Goal: Information Seeking & Learning: Learn about a topic

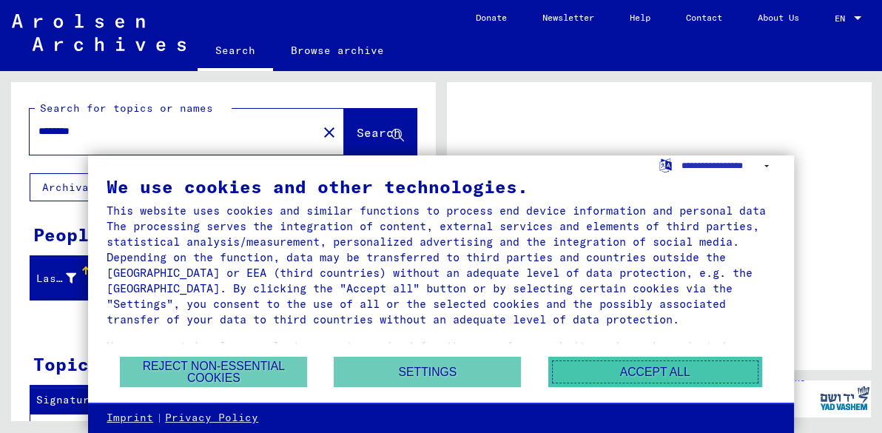
click at [617, 365] on button "Accept all" at bounding box center [655, 372] width 214 height 30
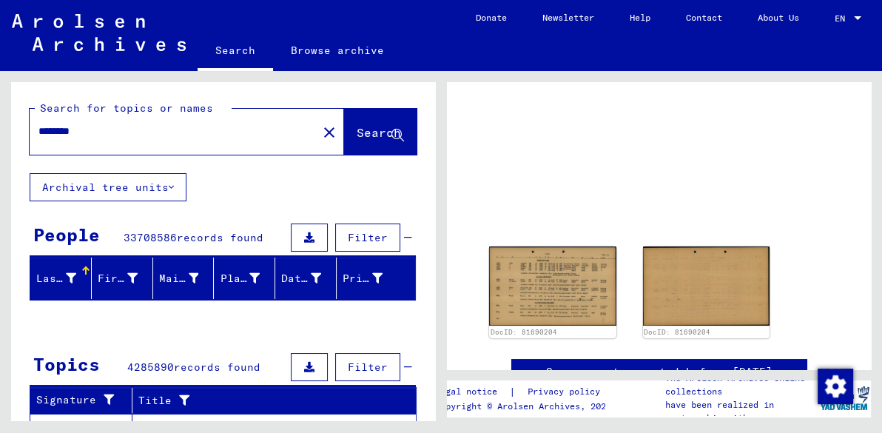
scroll to position [16, 0]
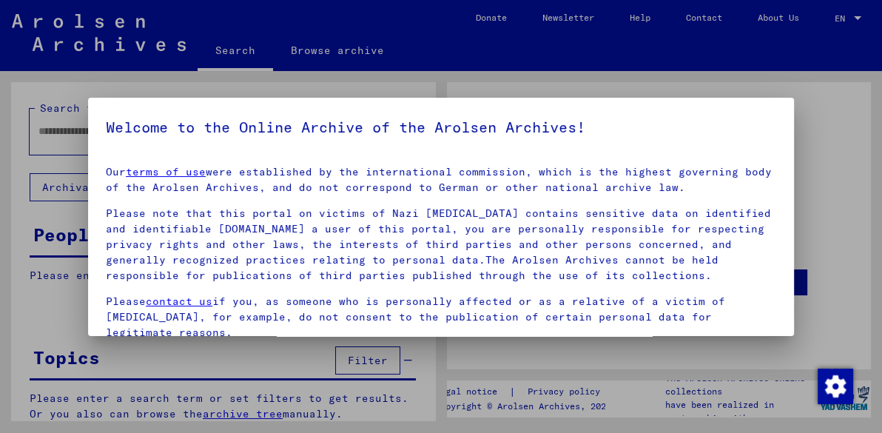
type input "********"
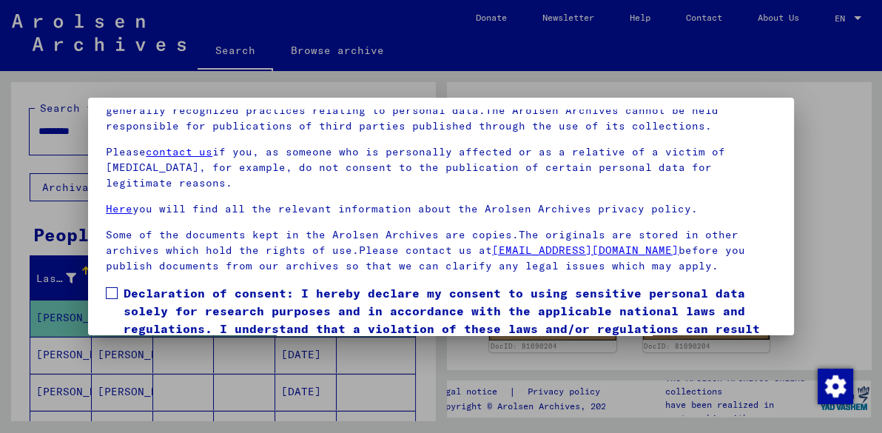
scroll to position [45, 0]
click at [111, 288] on span at bounding box center [112, 292] width 12 height 12
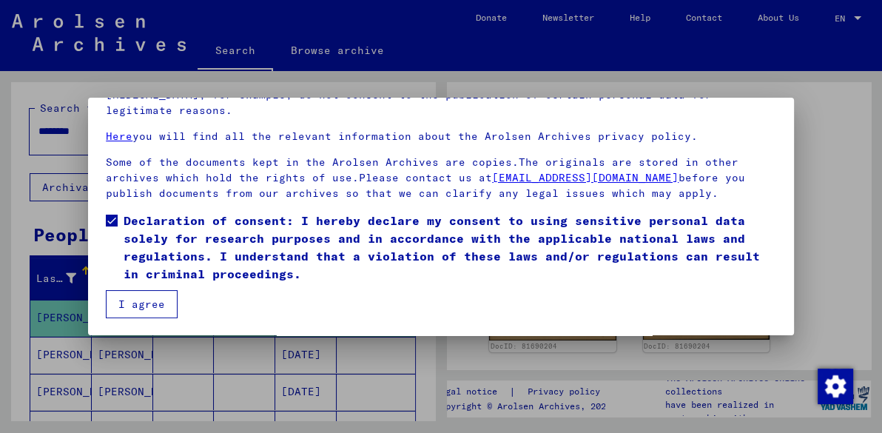
click at [155, 305] on button "I agree" at bounding box center [142, 304] width 72 height 28
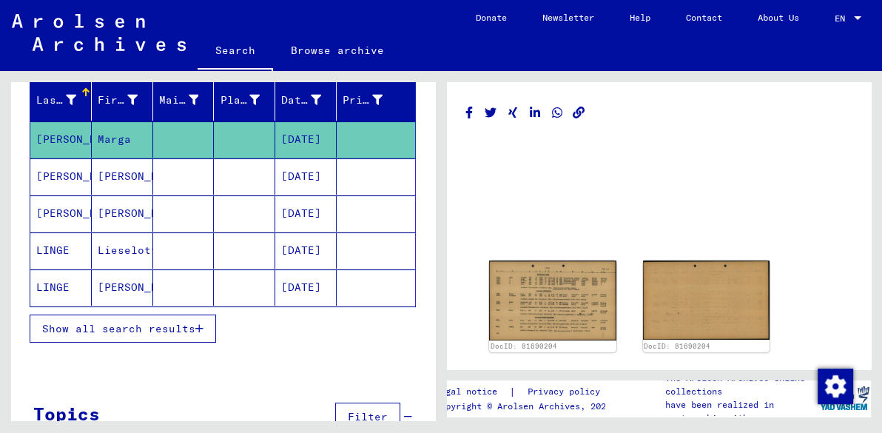
scroll to position [220, 0]
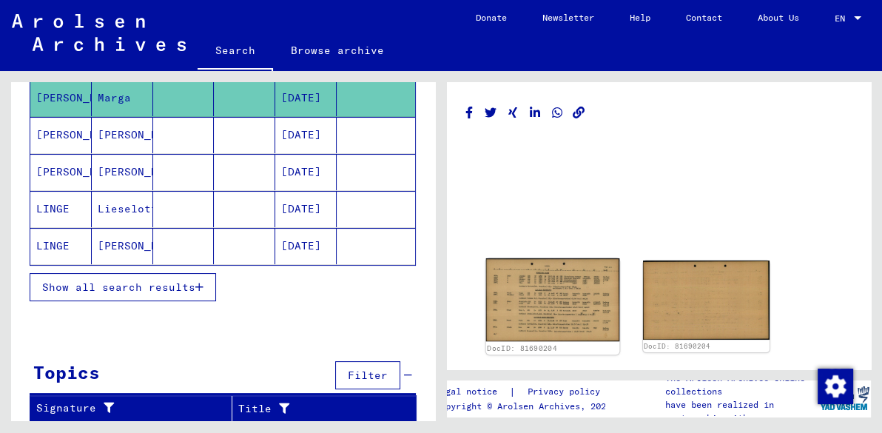
click at [553, 291] on img at bounding box center [552, 300] width 133 height 84
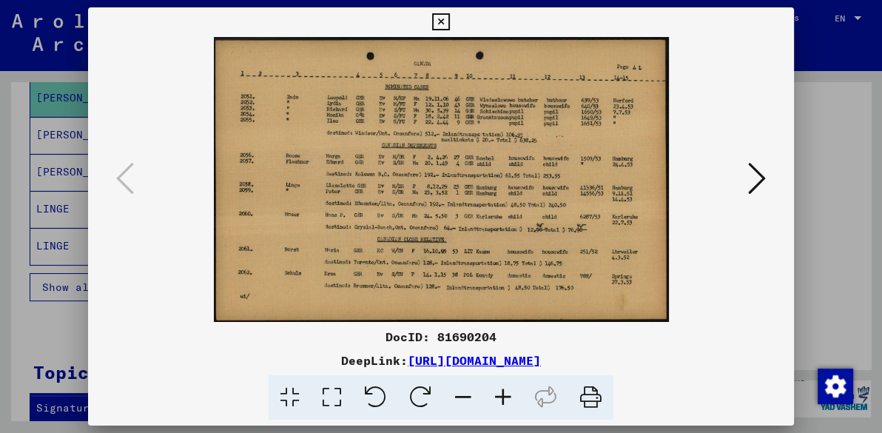
click at [437, 22] on icon at bounding box center [440, 22] width 17 height 18
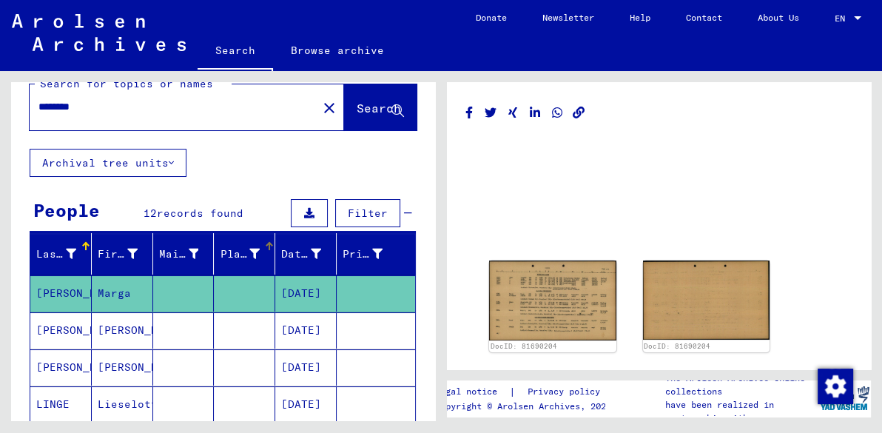
scroll to position [0, 0]
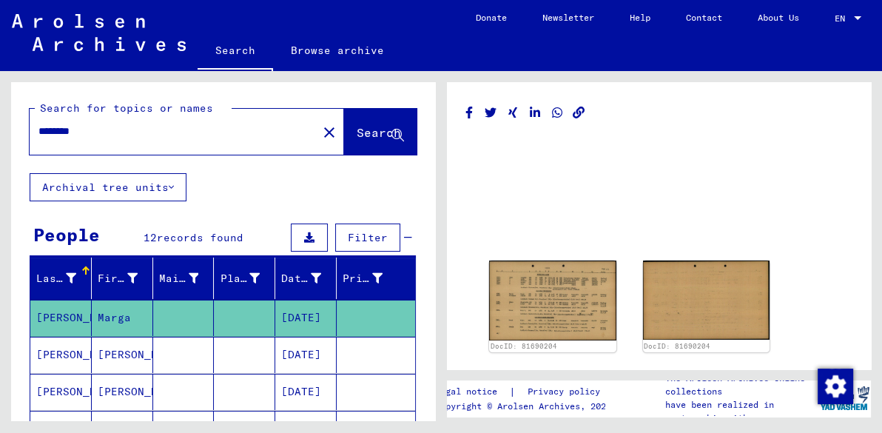
click at [357, 133] on span "Search" at bounding box center [379, 132] width 44 height 15
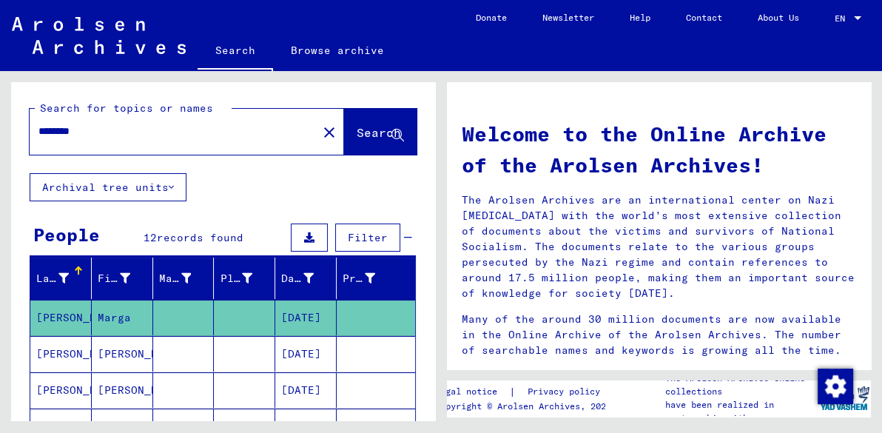
click at [151, 141] on div "********" at bounding box center [165, 131] width 270 height 33
click at [112, 139] on div "********" at bounding box center [165, 131] width 270 height 33
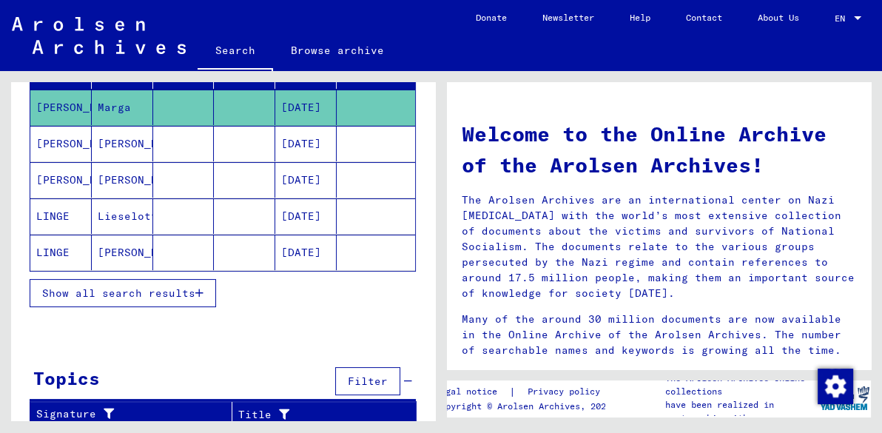
scroll to position [216, 0]
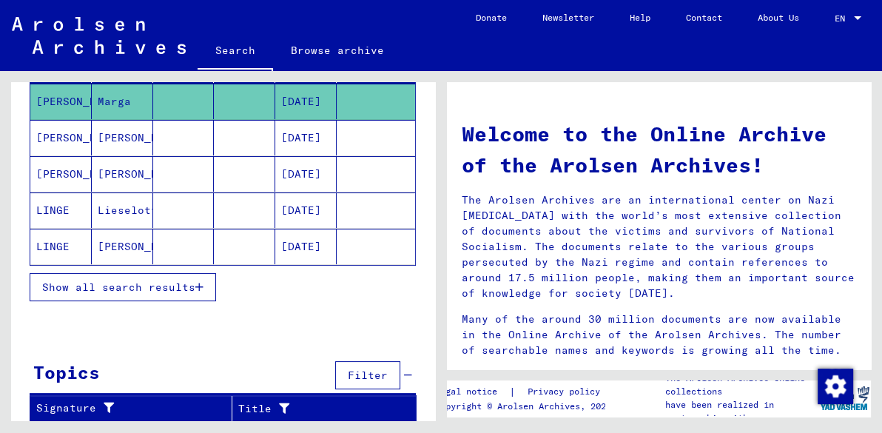
click at [169, 280] on span "Show all search results" at bounding box center [118, 286] width 153 height 13
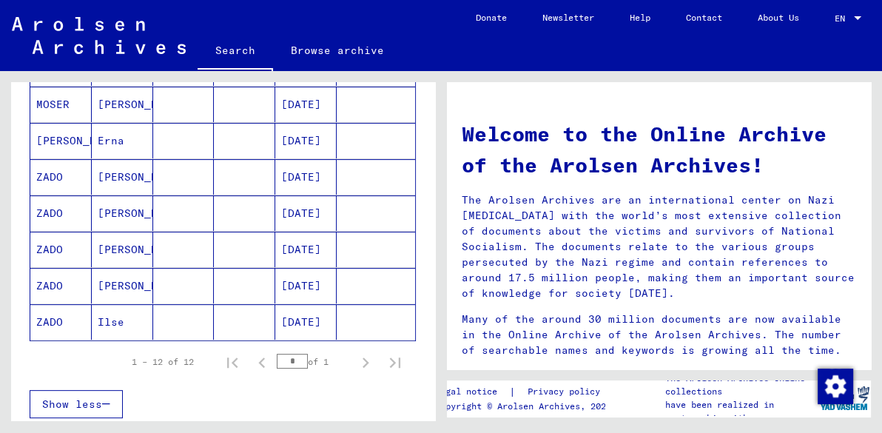
scroll to position [396, 0]
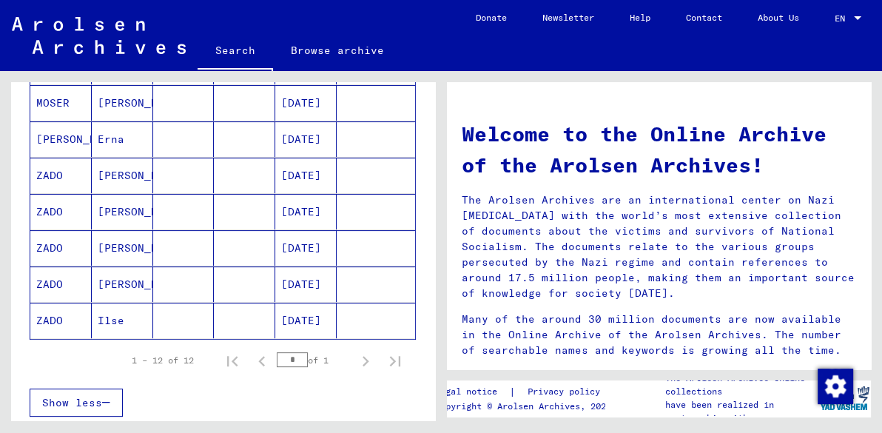
click at [124, 168] on mat-cell "[PERSON_NAME]" at bounding box center [122, 176] width 61 height 36
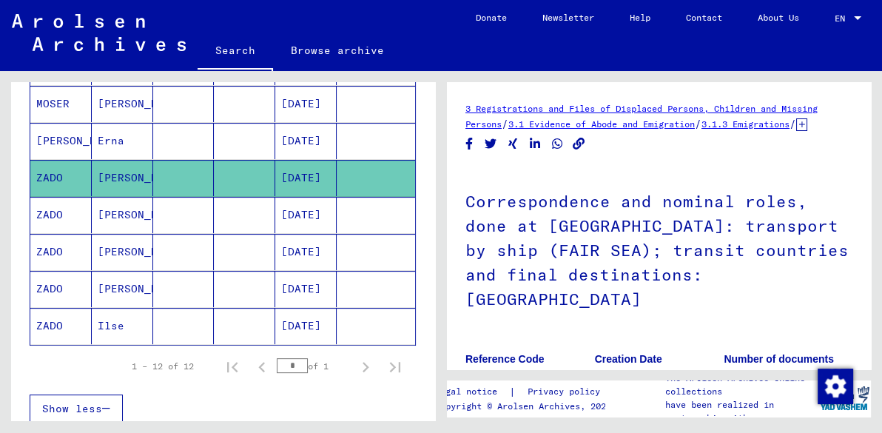
click at [124, 168] on mat-cell "[PERSON_NAME]" at bounding box center [122, 178] width 61 height 36
click at [138, 174] on mat-cell "[PERSON_NAME]" at bounding box center [122, 178] width 61 height 36
click at [52, 173] on mat-cell "ZADO" at bounding box center [60, 178] width 61 height 36
click at [64, 177] on mat-cell "ZADO" at bounding box center [60, 178] width 61 height 36
drag, startPoint x: 118, startPoint y: 219, endPoint x: 51, endPoint y: 215, distance: 66.7
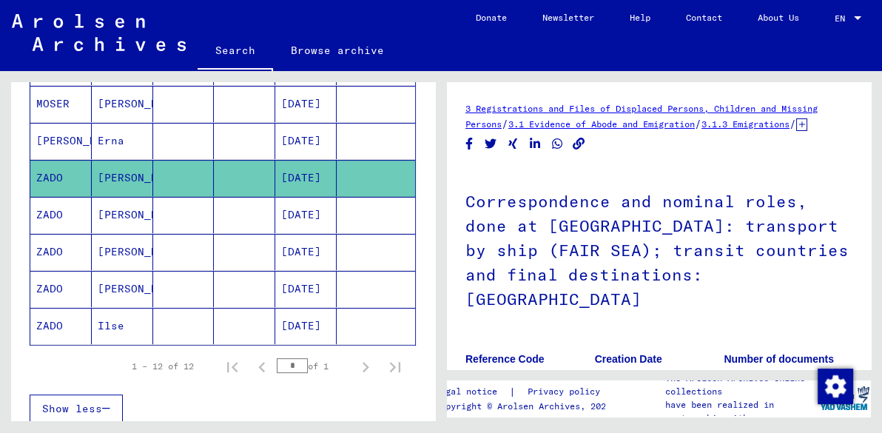
click at [51, 215] on mat-cell "ZADO" at bounding box center [60, 215] width 61 height 36
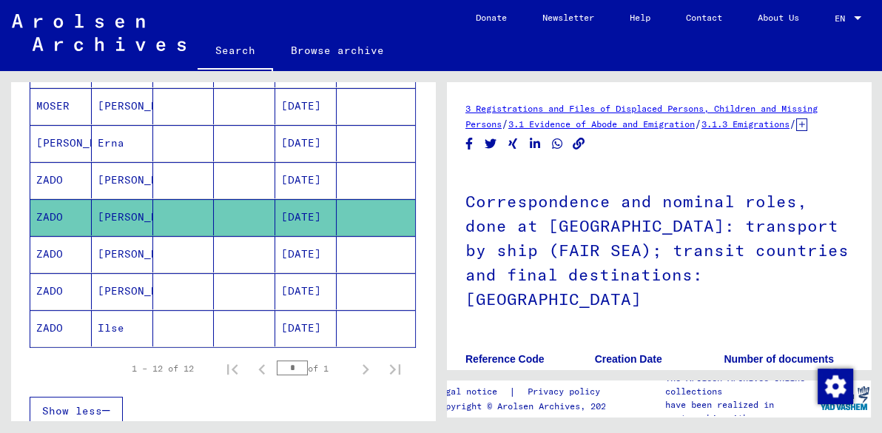
scroll to position [395, 0]
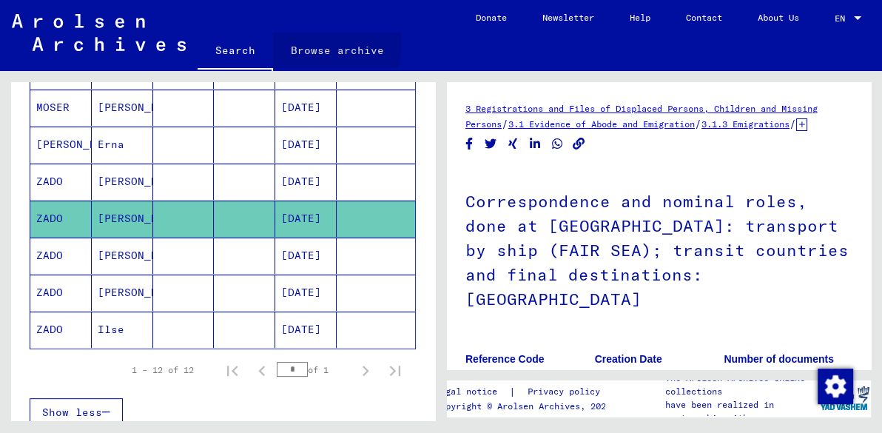
click at [331, 45] on link "Browse archive" at bounding box center [337, 51] width 129 height 36
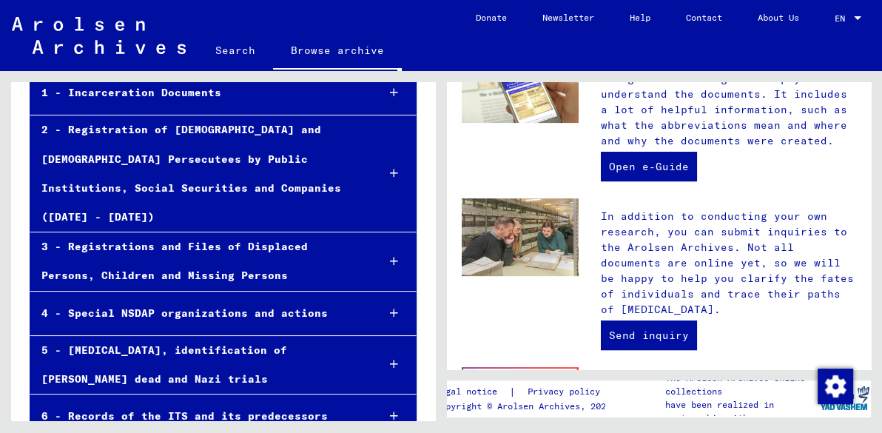
scroll to position [169, 0]
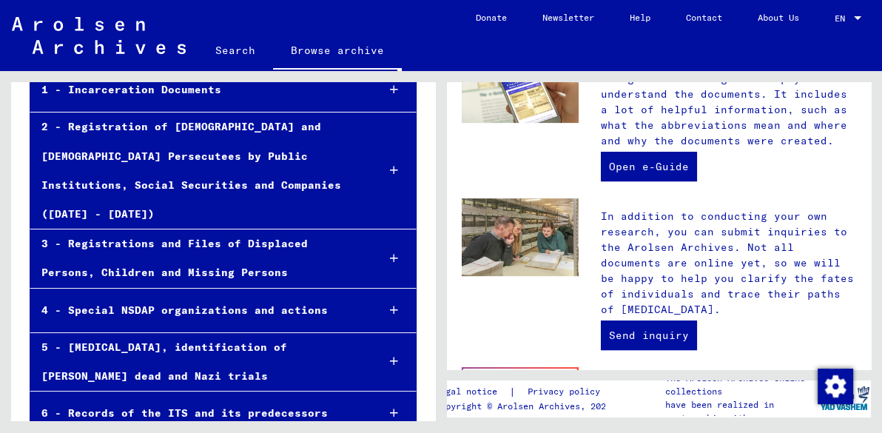
click at [390, 253] on icon at bounding box center [394, 258] width 8 height 10
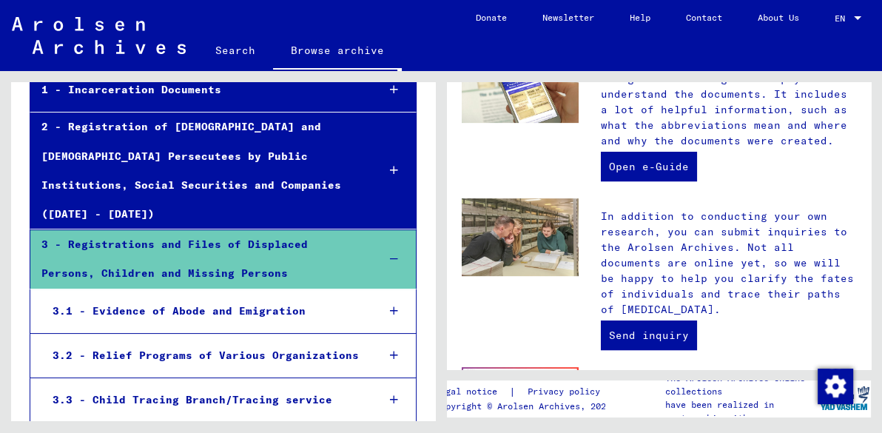
click at [220, 341] on div "3.2 - Relief Programs of Various Organizations" at bounding box center [202, 355] width 323 height 29
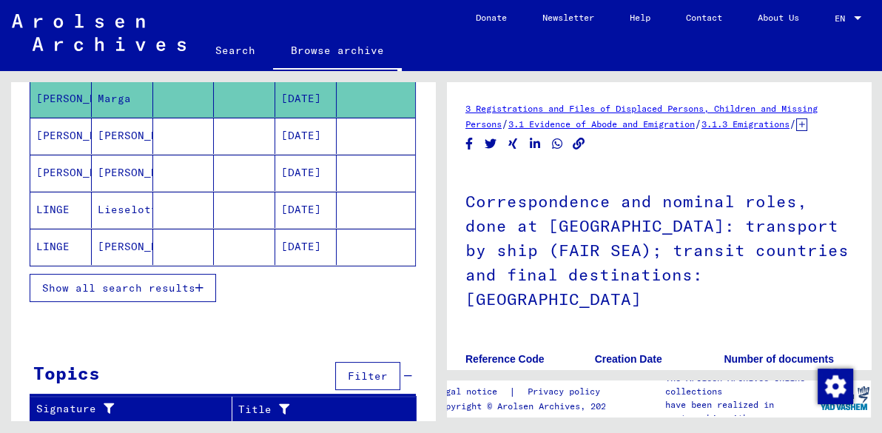
scroll to position [220, 0]
click at [200, 229] on mat-cell at bounding box center [183, 246] width 61 height 36
